Goal: Information Seeking & Learning: Check status

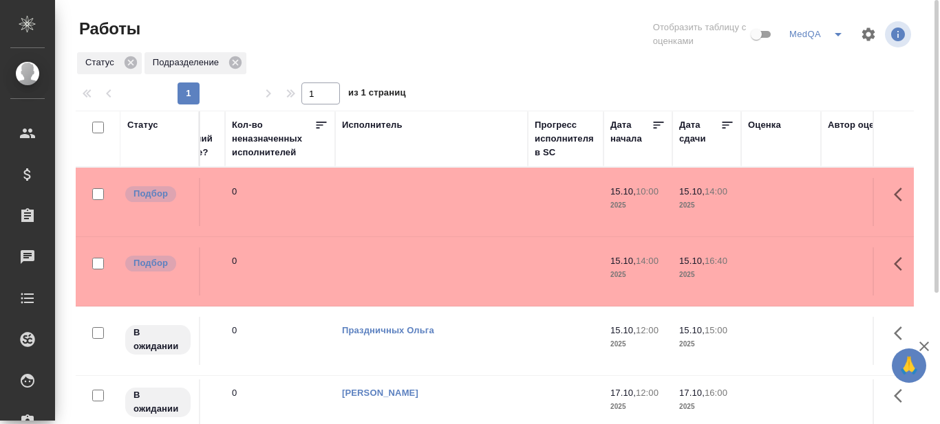
scroll to position [0, 620]
click at [726, 123] on icon at bounding box center [727, 125] width 14 height 14
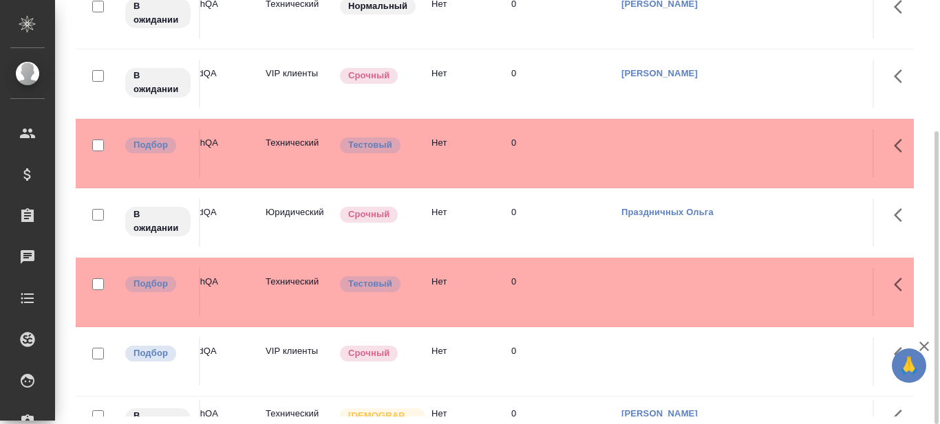
scroll to position [138, 0]
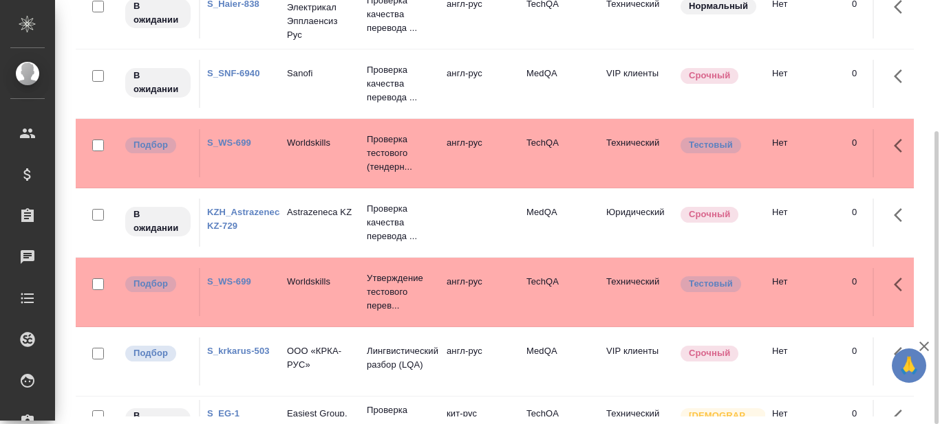
click at [228, 142] on link "S_WS-699" at bounding box center [229, 143] width 44 height 10
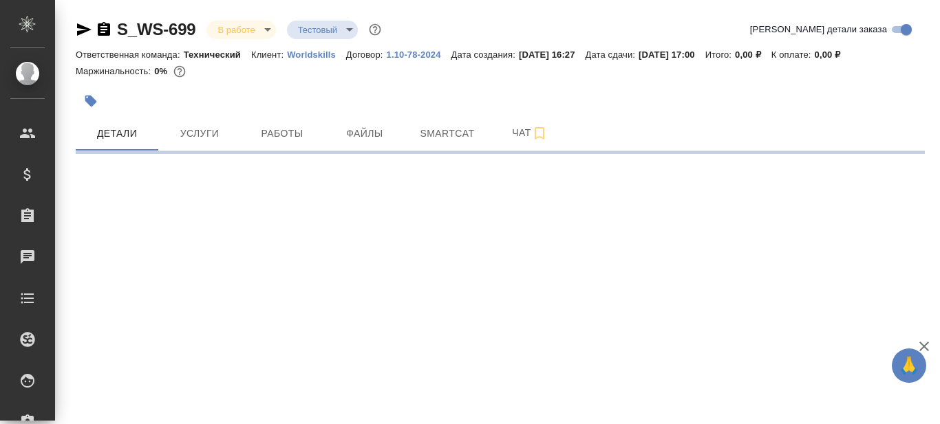
select select "RU"
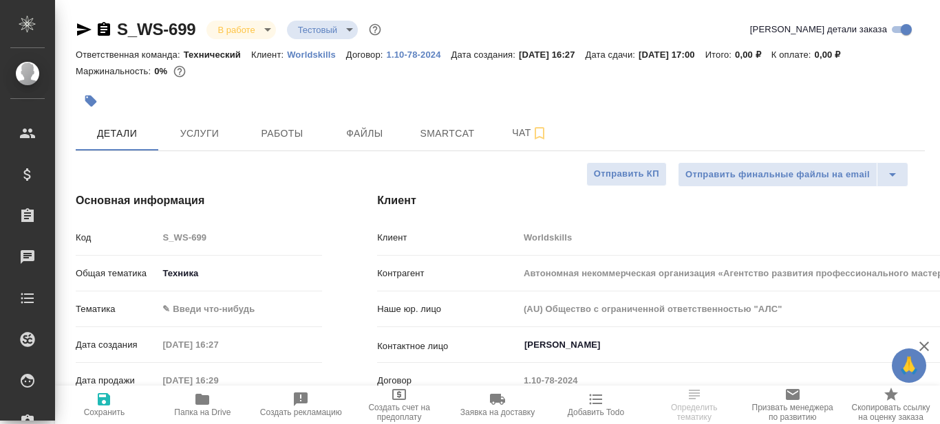
type textarea "x"
type input "Сергеева Анастасия"
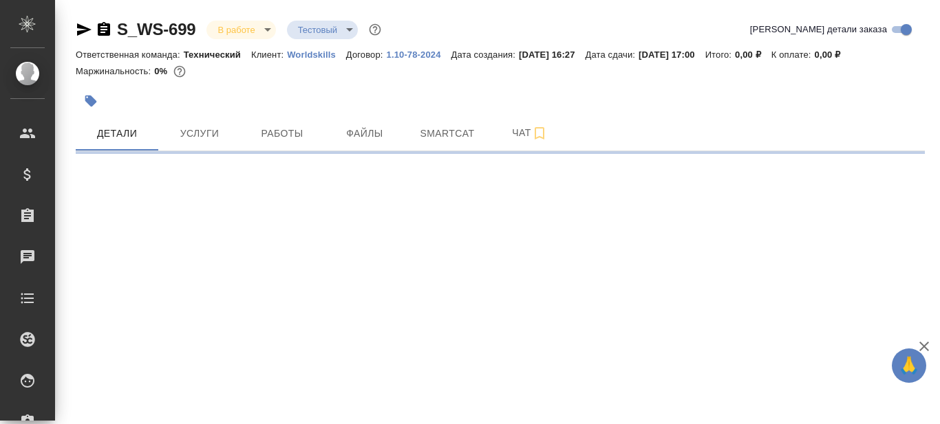
select select "RU"
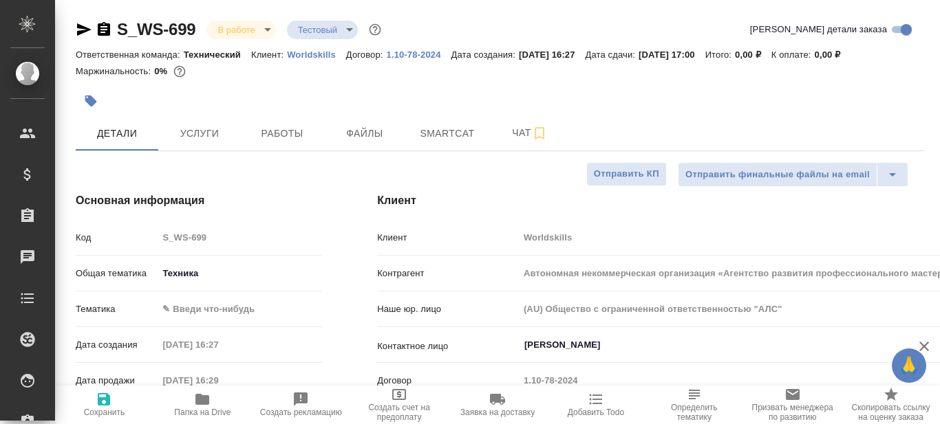
type textarea "x"
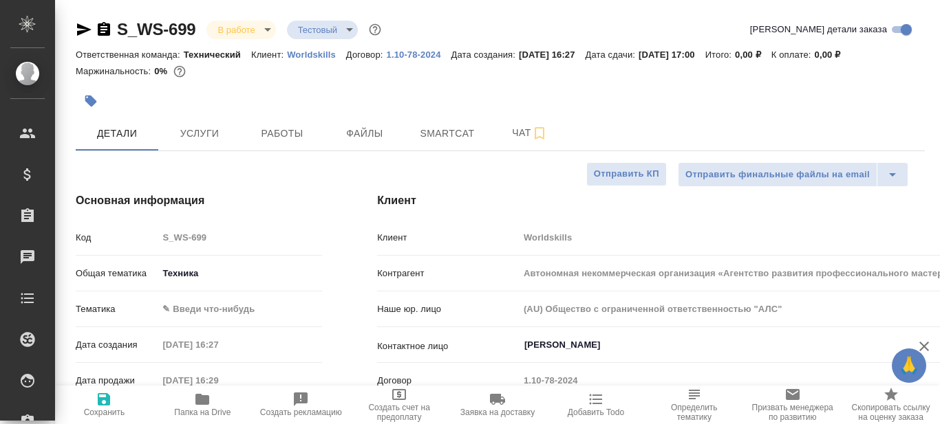
type textarea "x"
click at [514, 137] on span "Чат" at bounding box center [530, 133] width 66 height 17
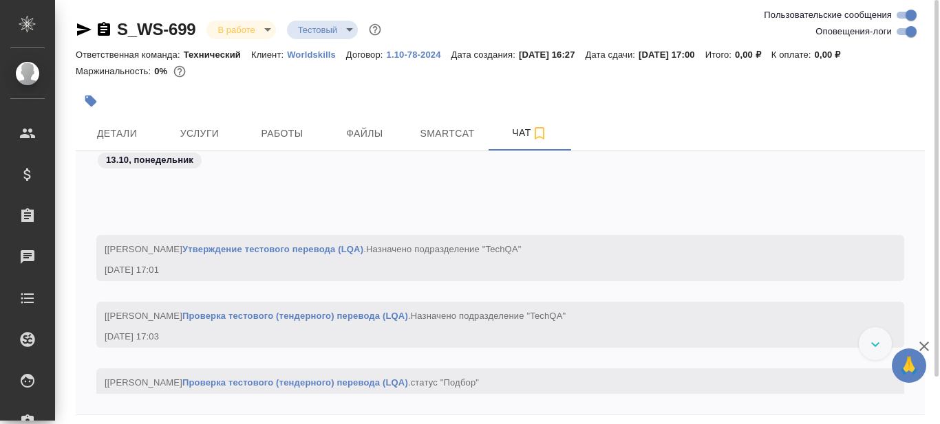
scroll to position [7089, 0]
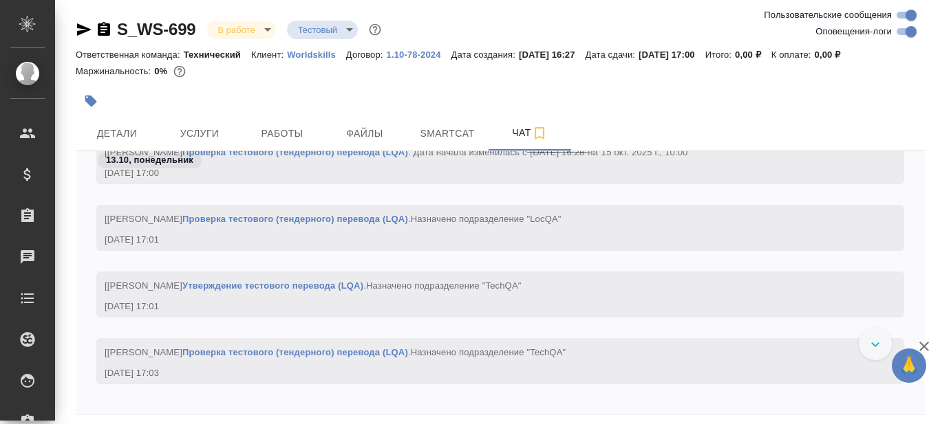
click at [81, 27] on icon "button" at bounding box center [84, 29] width 14 height 12
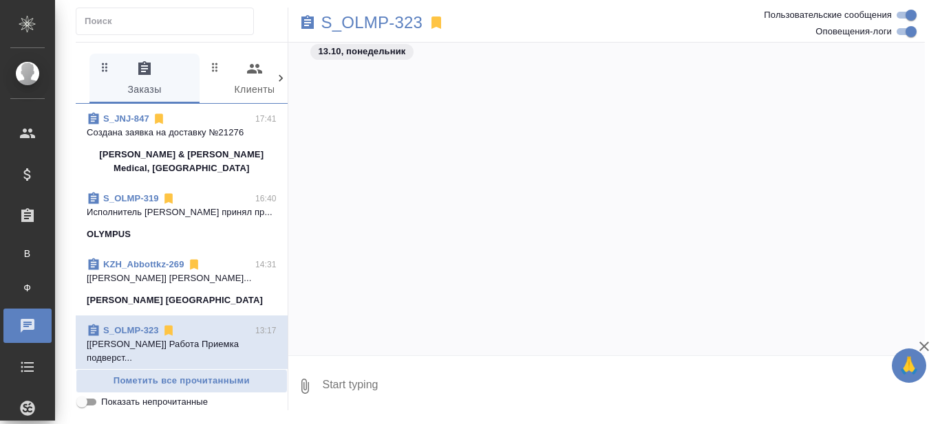
scroll to position [13726, 0]
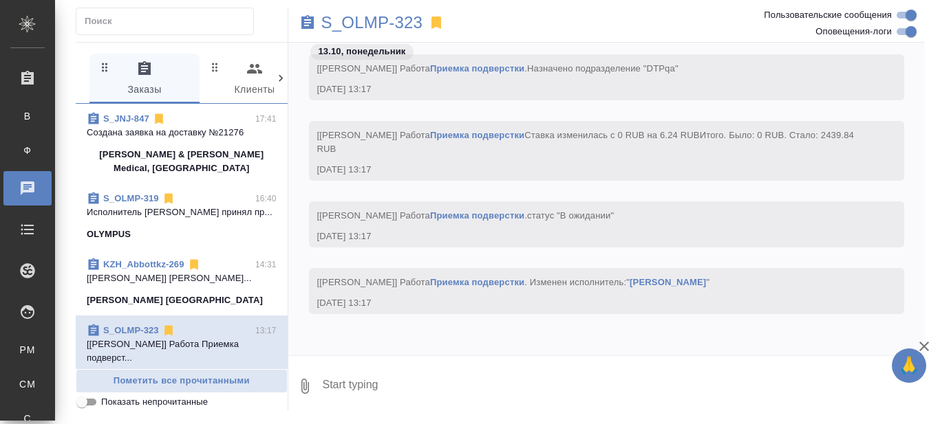
click at [210, 285] on p "[Matveeva Anastasia] Работа Лингвистичес..." at bounding box center [182, 279] width 190 height 14
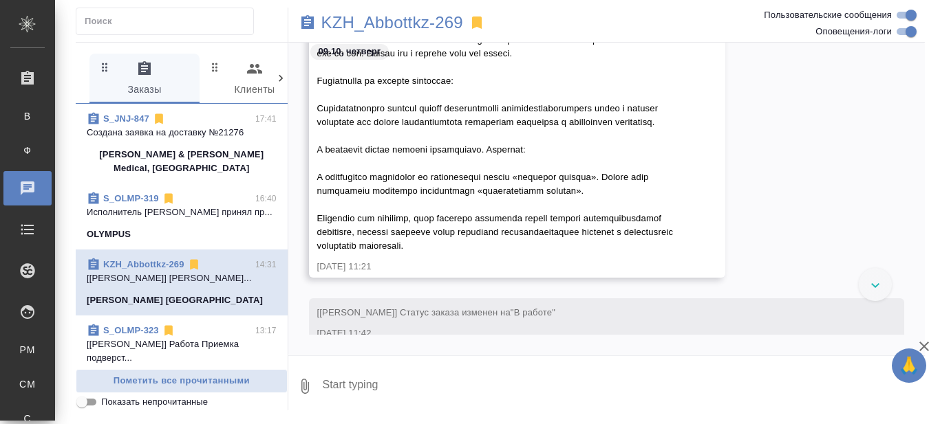
scroll to position [19761, 0]
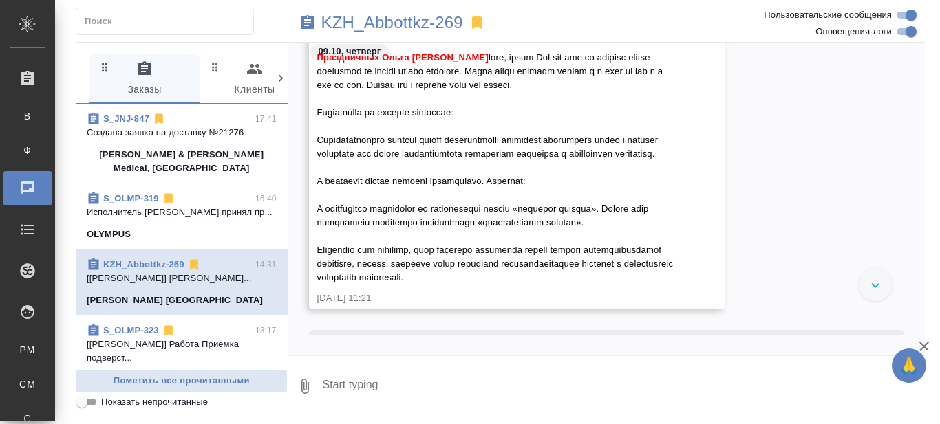
drag, startPoint x: 318, startPoint y: 140, endPoint x: 623, endPoint y: 287, distance: 338.4
click at [623, 285] on div "Праздничных Ольга Ширина Сабина" at bounding box center [497, 165] width 360 height 237
copy span "Предоставленный перевод больше соответствует общеобразовательному стилю и требу…"
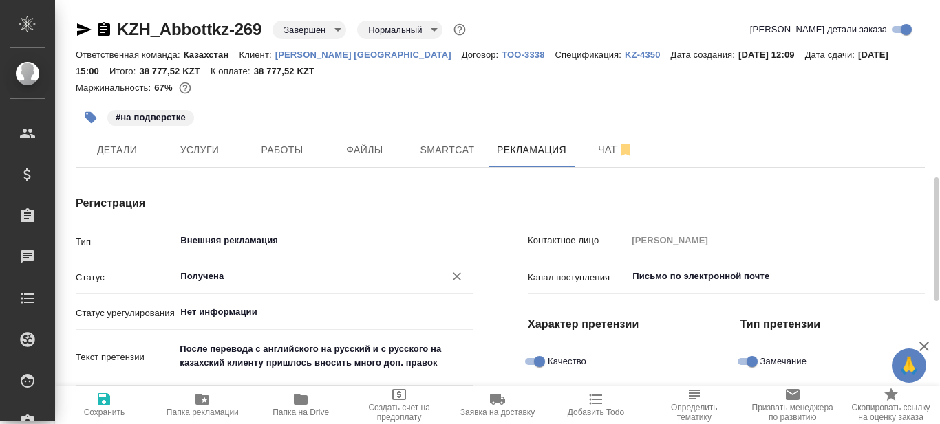
scroll to position [138, 0]
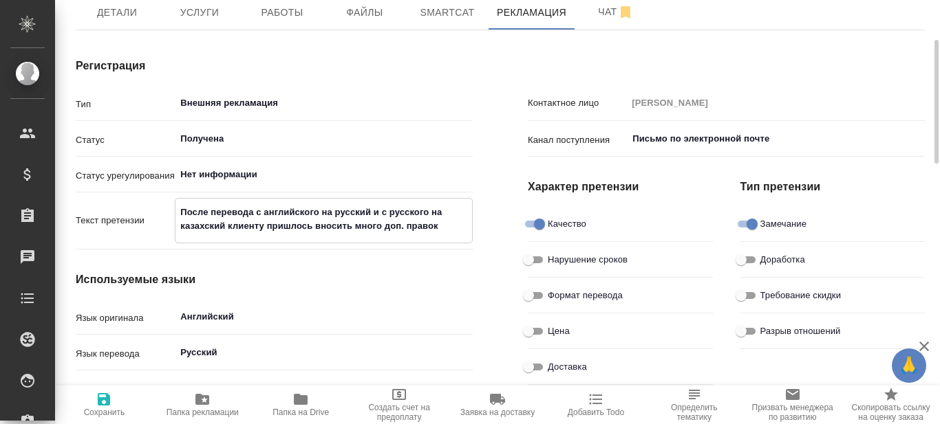
click at [444, 226] on textarea "После перевода с английского на русский и с русского на казахский клиенту пришл…" at bounding box center [323, 219] width 296 height 37
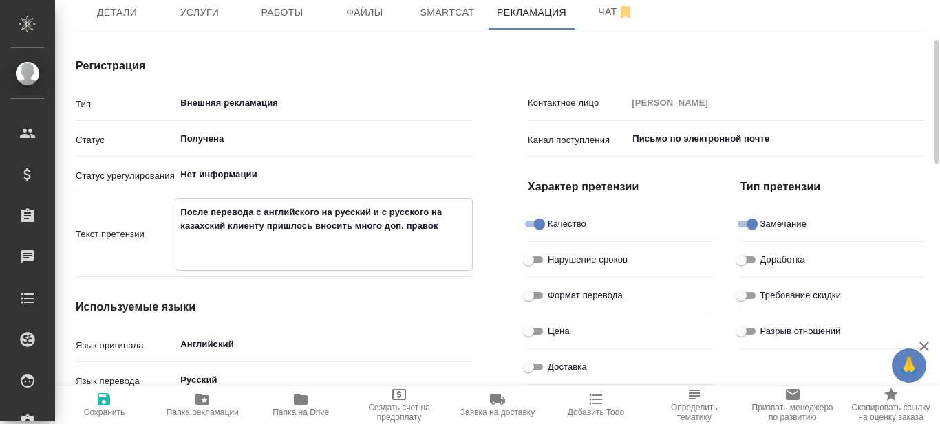
paste textarea "Предоставленный перевод больше соответствует общеобразовательному стилю и требу…"
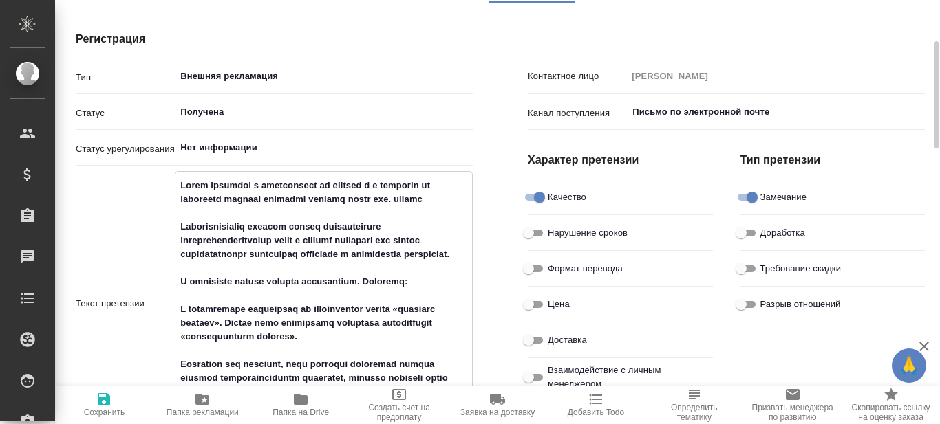
click at [440, 199] on textarea at bounding box center [323, 302] width 296 height 257
click at [180, 224] on textarea at bounding box center [323, 302] width 296 height 257
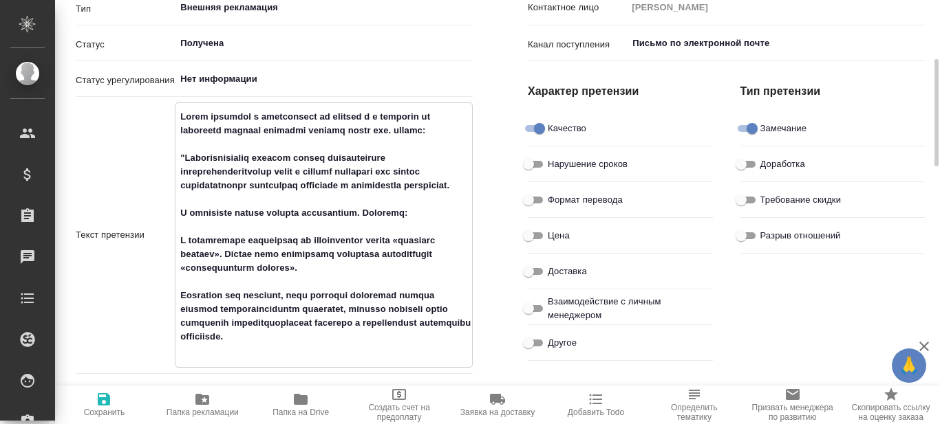
click at [318, 358] on textarea at bounding box center [323, 233] width 296 height 257
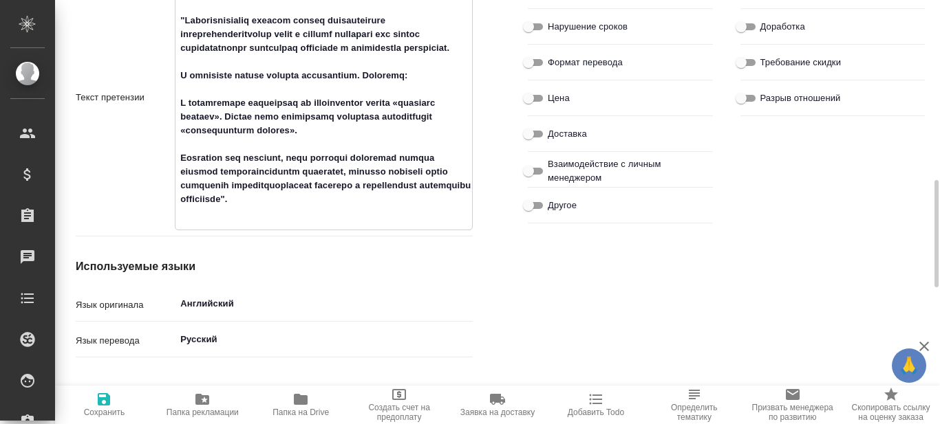
scroll to position [440, 0]
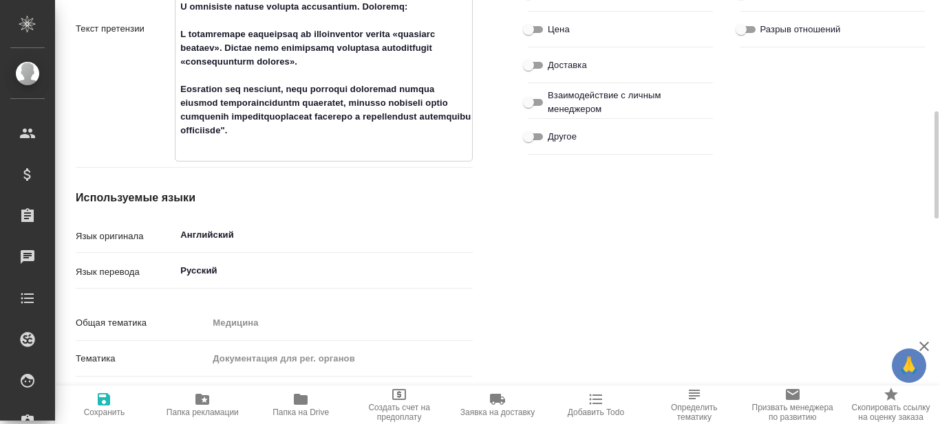
type textarea "Lorem ipsumdol s ametconsect ad elitsed d e temporin ut laboreetd magnaal enima…"
click at [102, 407] on icon "button" at bounding box center [104, 399] width 17 height 17
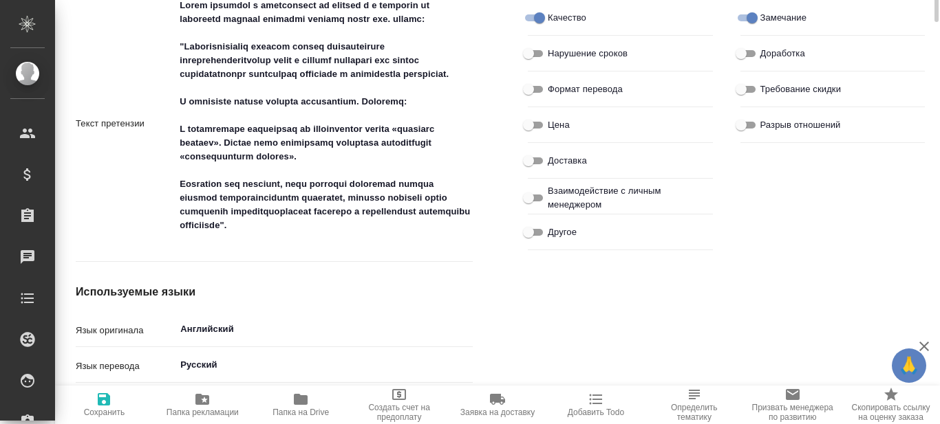
scroll to position [0, 0]
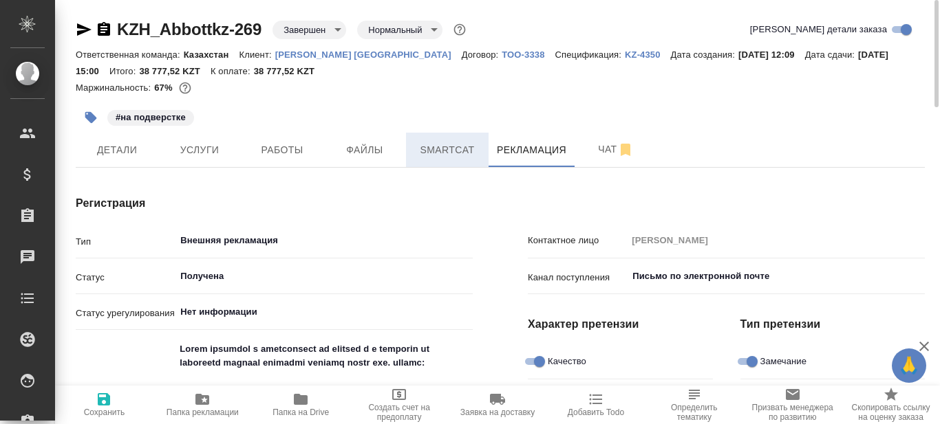
click at [451, 159] on button "Smartcat" at bounding box center [447, 150] width 83 height 34
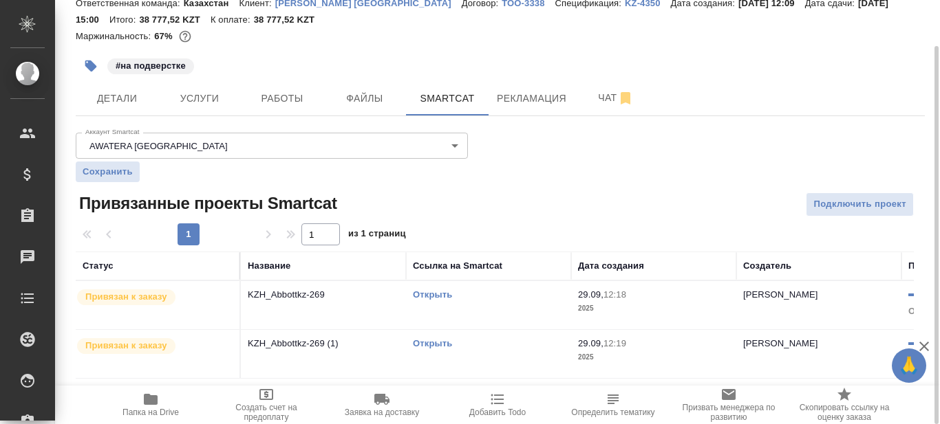
click at [433, 345] on link "Открыть" at bounding box center [432, 343] width 39 height 10
click at [424, 294] on link "Открыть" at bounding box center [432, 295] width 39 height 10
click at [204, 102] on span "Услуги" at bounding box center [199, 98] width 66 height 17
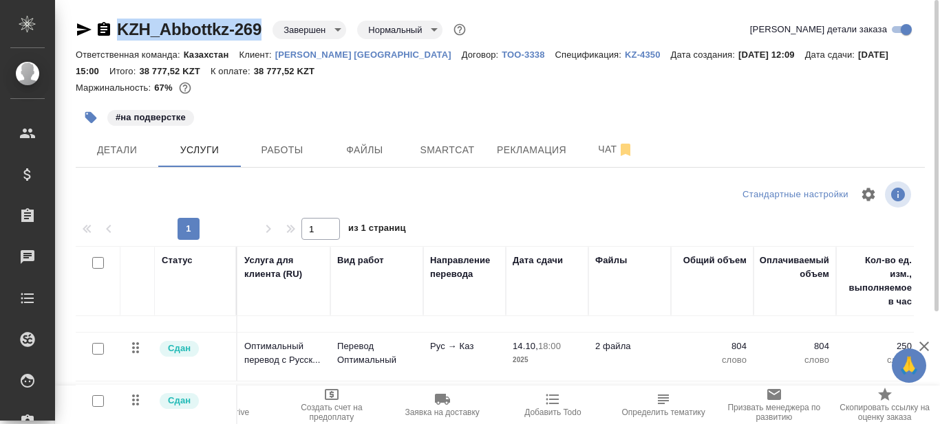
drag, startPoint x: 264, startPoint y: 27, endPoint x: 121, endPoint y: 34, distance: 143.3
click at [121, 34] on div "KZH_Abbottkz-269 Завершен closed Нормальный normal" at bounding box center [272, 30] width 393 height 22
copy link "KZH_Abbottkz-269"
click at [439, 97] on div "KZH_Abbottkz-269 Завершен closed Нормальный normal Кратко детали заказа Ответст…" at bounding box center [500, 61] width 849 height 84
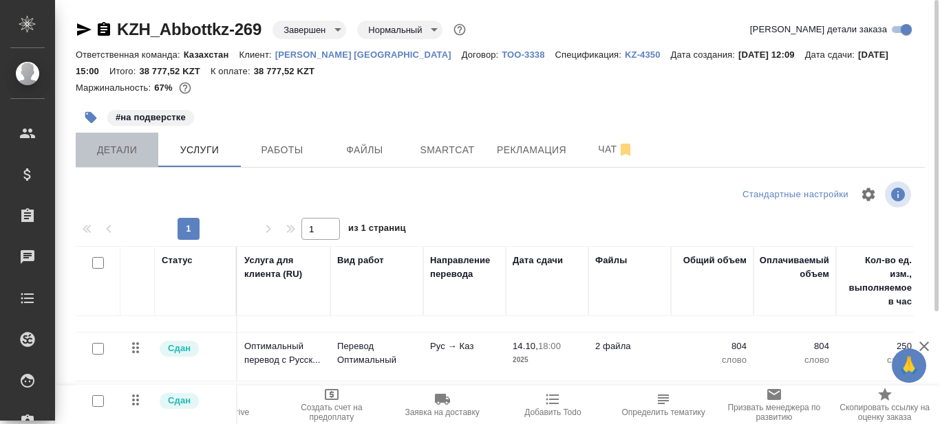
click at [114, 149] on span "Детали" at bounding box center [117, 150] width 66 height 17
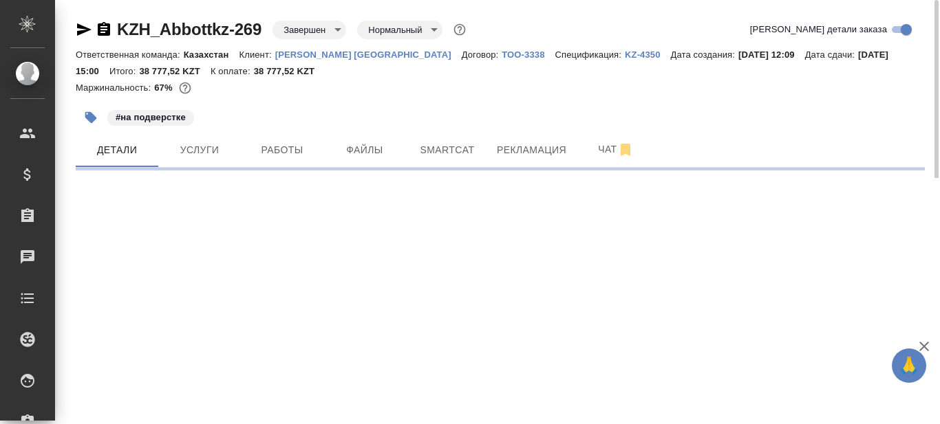
select select "RU"
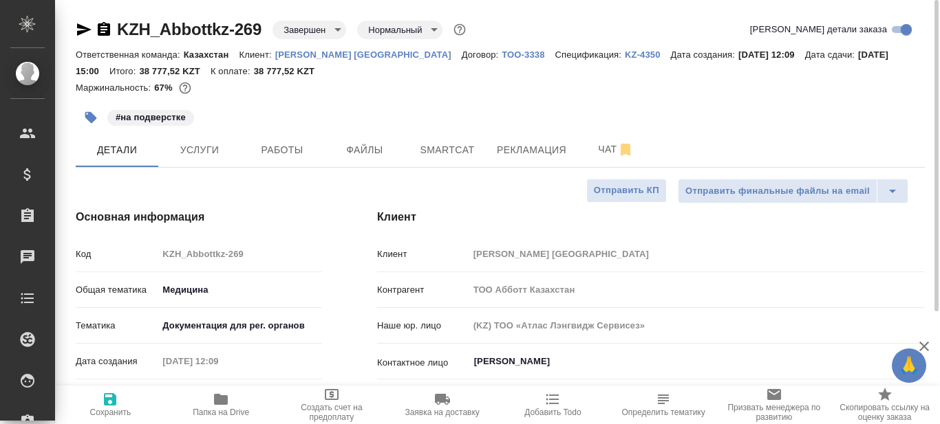
type textarea "x"
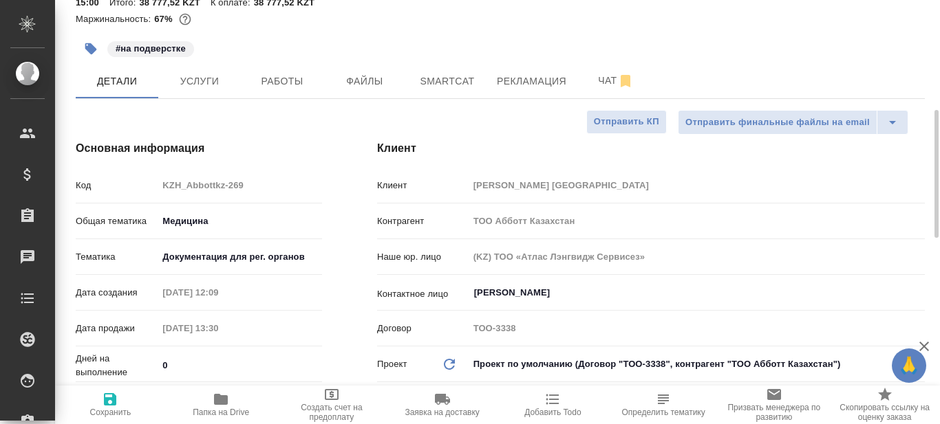
type input "Matveeva Anastasia"
type input "[PERSON_NAME]"
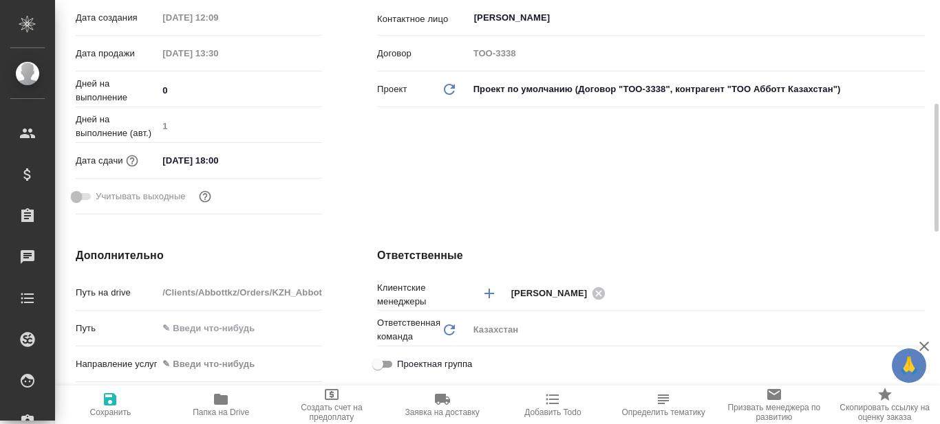
scroll to position [413, 0]
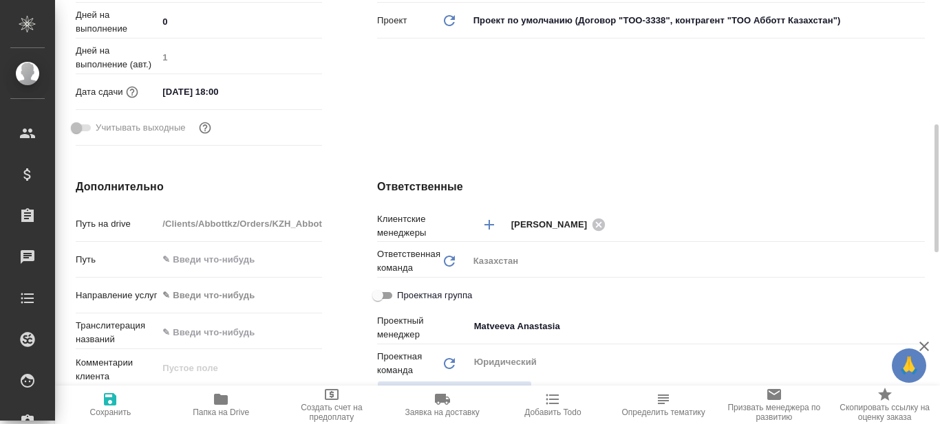
type textarea "x"
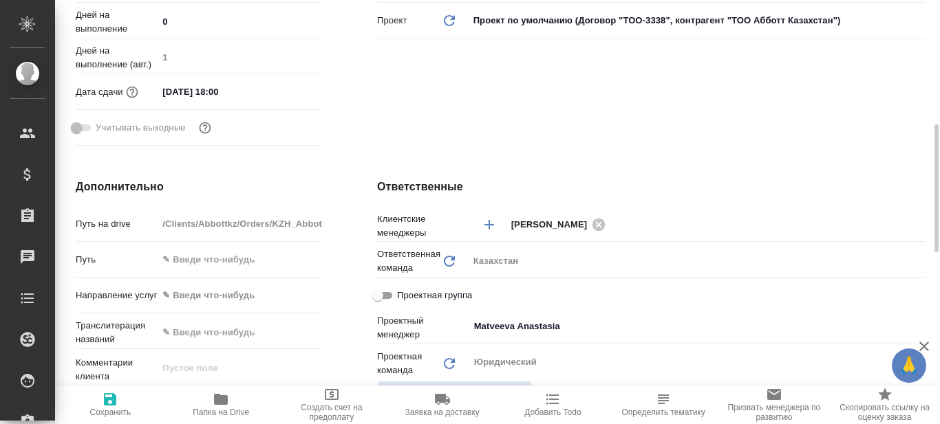
type textarea "x"
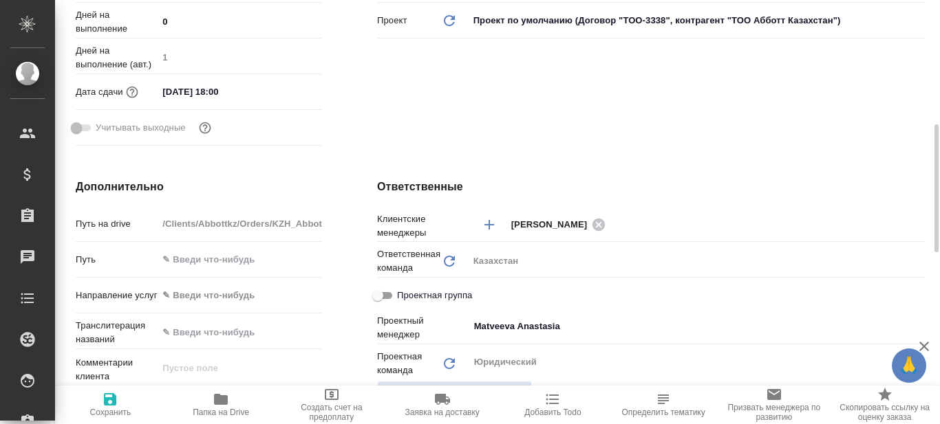
type textarea "x"
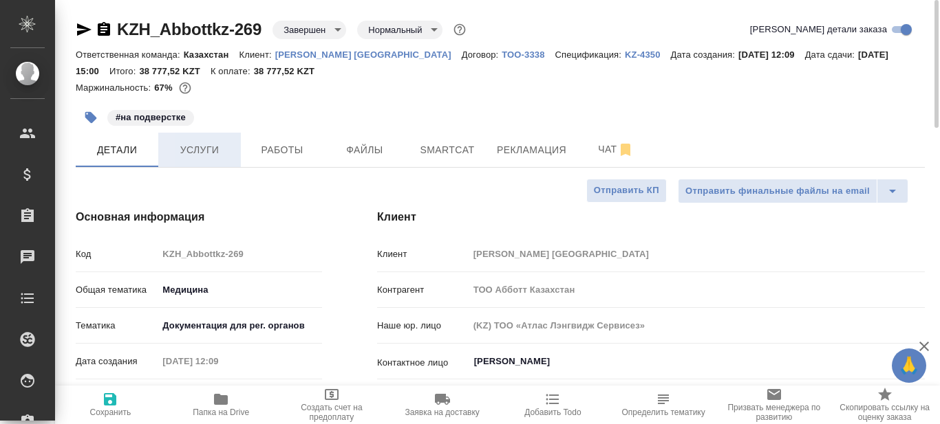
click at [195, 155] on span "Услуги" at bounding box center [199, 150] width 66 height 17
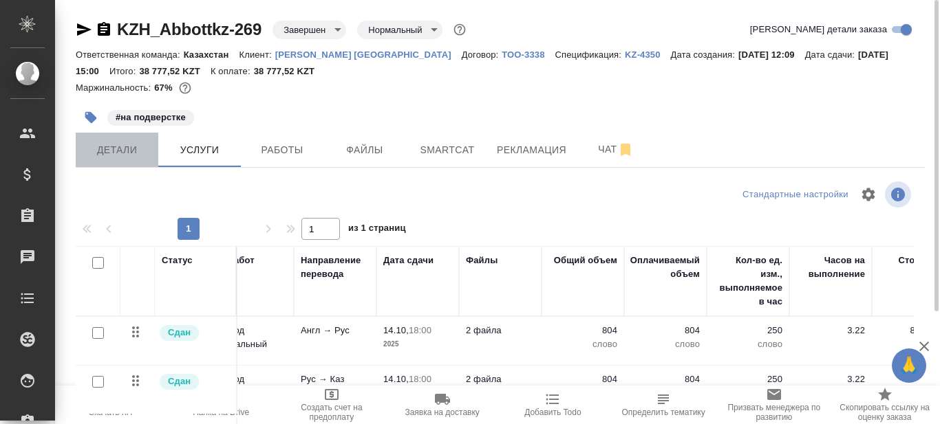
click at [112, 158] on button "Детали" at bounding box center [117, 150] width 83 height 34
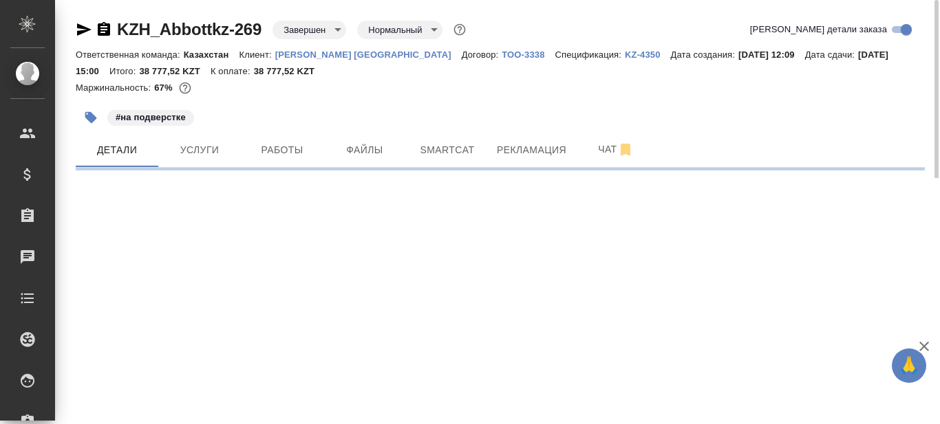
select select "RU"
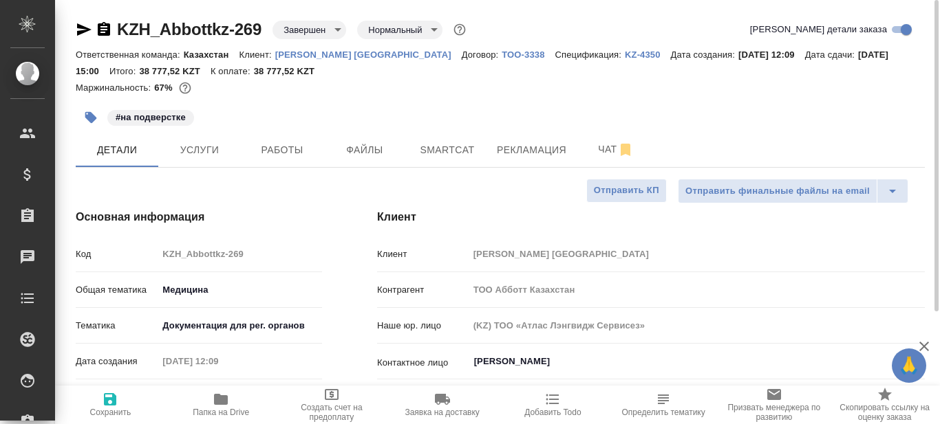
type textarea "x"
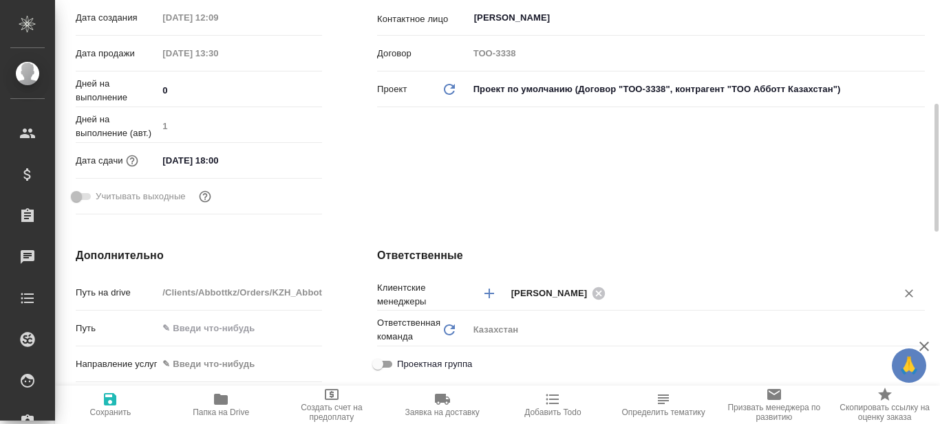
scroll to position [482, 0]
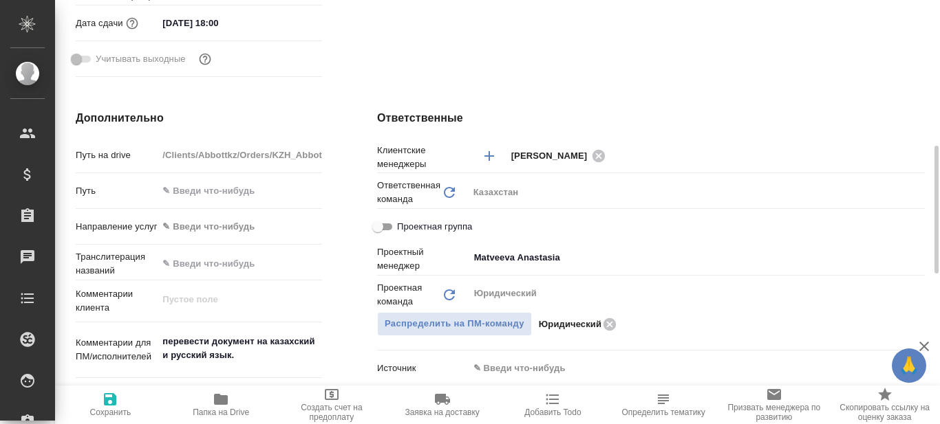
type textarea "x"
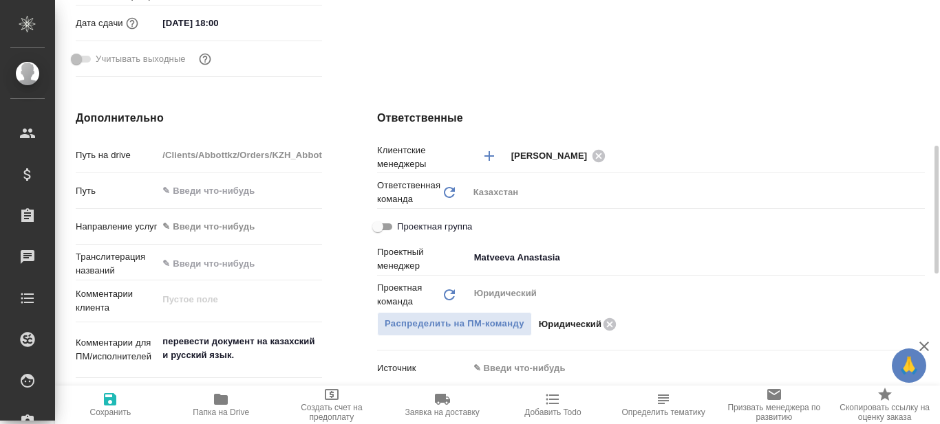
type textarea "x"
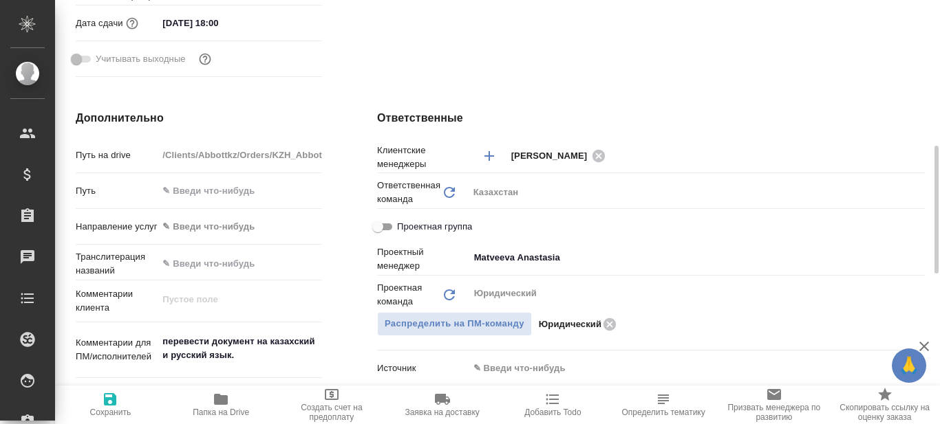
type textarea "x"
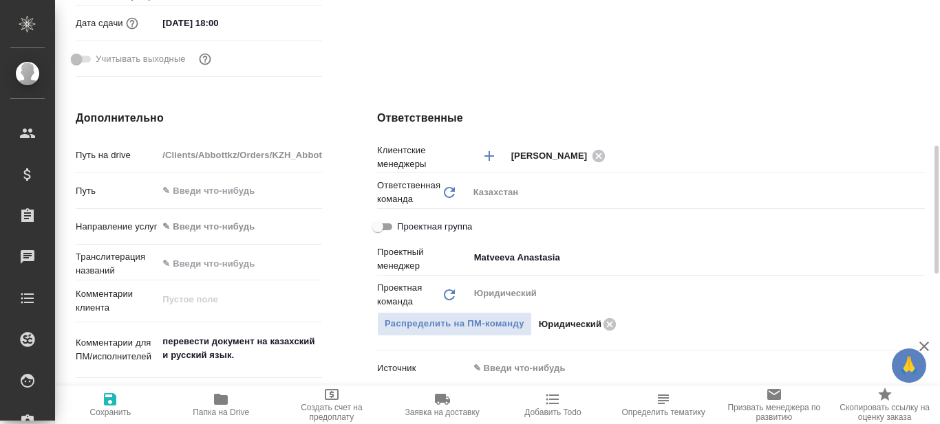
type textarea "x"
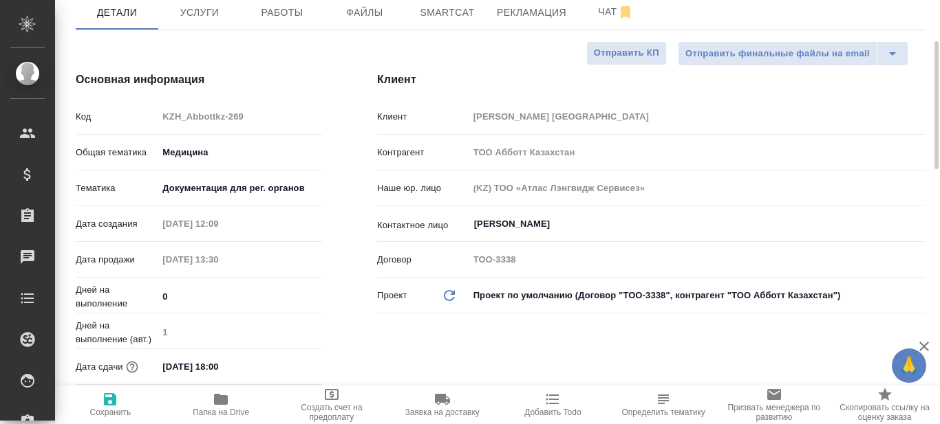
scroll to position [0, 0]
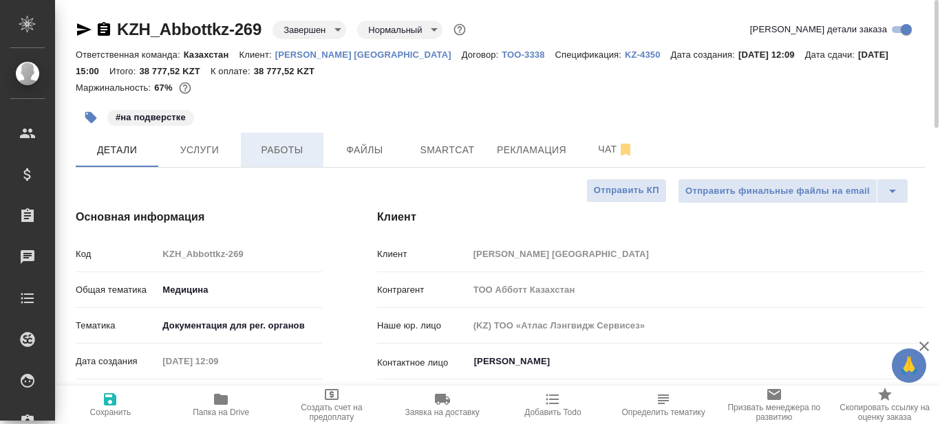
click at [281, 164] on button "Работы" at bounding box center [282, 150] width 83 height 34
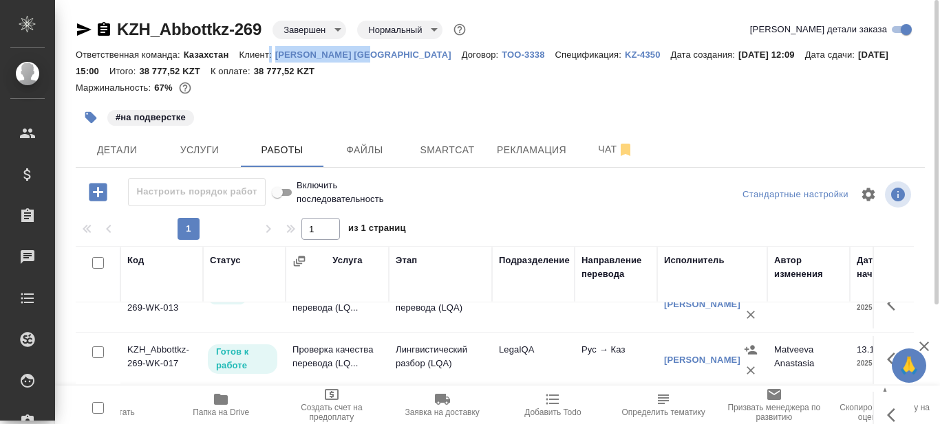
drag, startPoint x: 269, startPoint y: 51, endPoint x: 358, endPoint y: 48, distance: 88.8
click at [358, 48] on div "Ответственная команда: Казахстан Клиент: [PERSON_NAME] Kazakhstan Договор: ТОО-…" at bounding box center [500, 62] width 849 height 33
copy div ": [PERSON_NAME] [GEOGRAPHIC_DATA]"
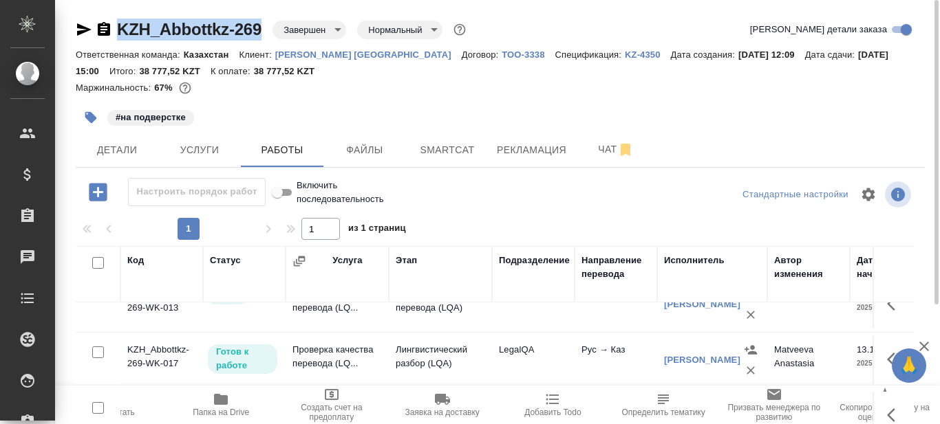
drag, startPoint x: 259, startPoint y: 28, endPoint x: 118, endPoint y: 38, distance: 141.4
click at [118, 37] on div "KZH_Abbottkz-269 Завершен closed Нормальный normal" at bounding box center [272, 30] width 393 height 22
copy link "KZH_Abbottkz-269"
